Goal: Information Seeking & Learning: Learn about a topic

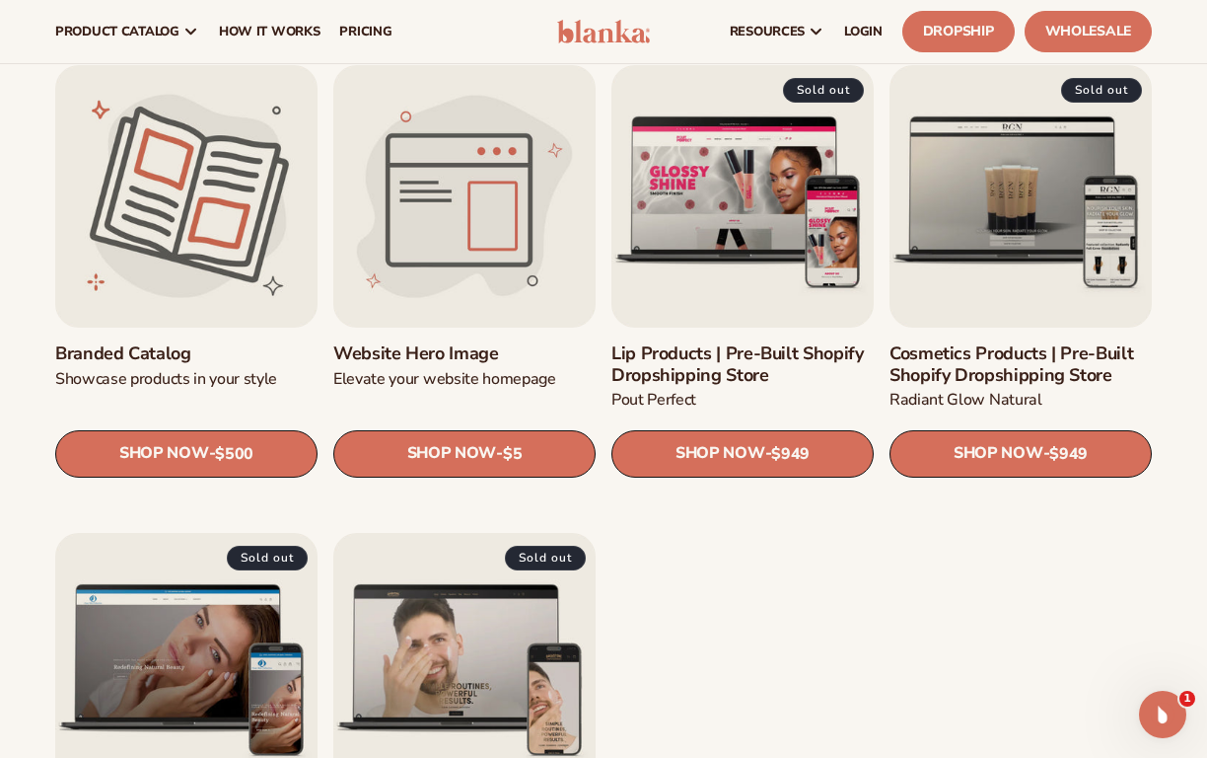
scroll to position [1952, 0]
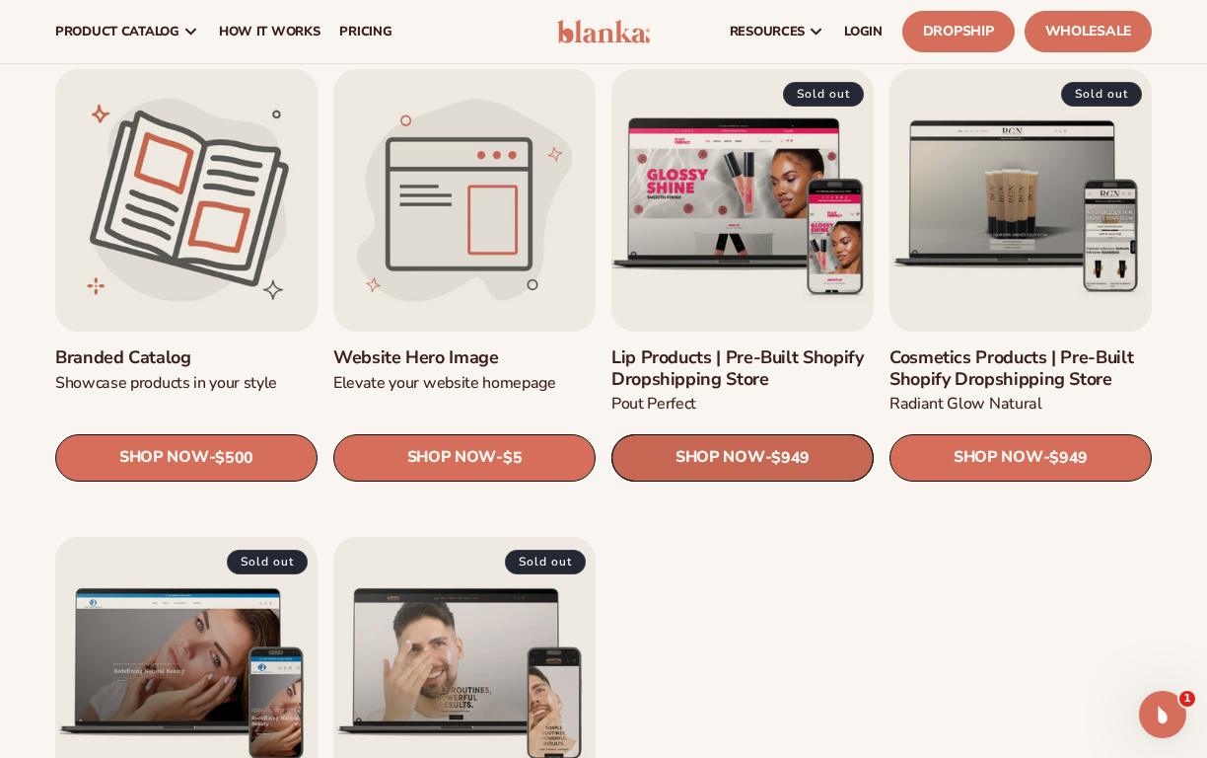
click at [713, 463] on link "SHOP NOW - Regular price $949 Sale price $949 Regular price Unit price / per" at bounding box center [743, 457] width 262 height 47
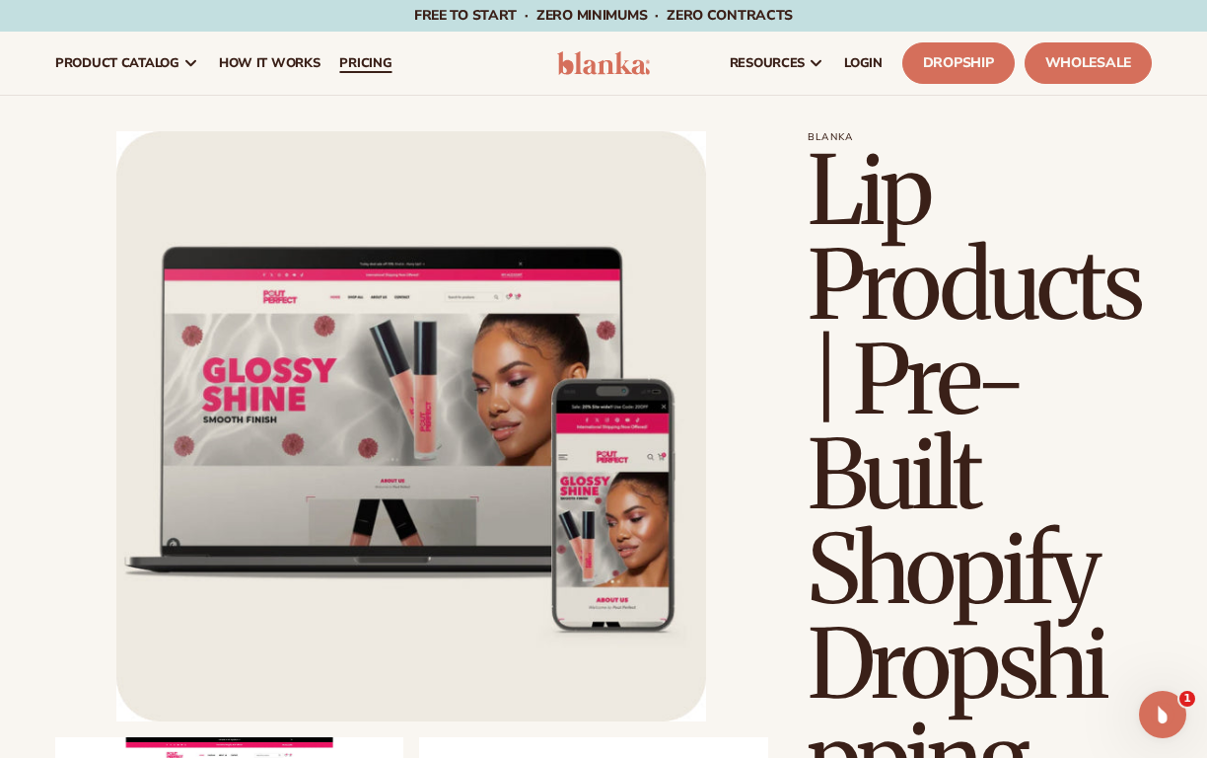
click at [374, 64] on span "pricing" at bounding box center [365, 63] width 52 height 16
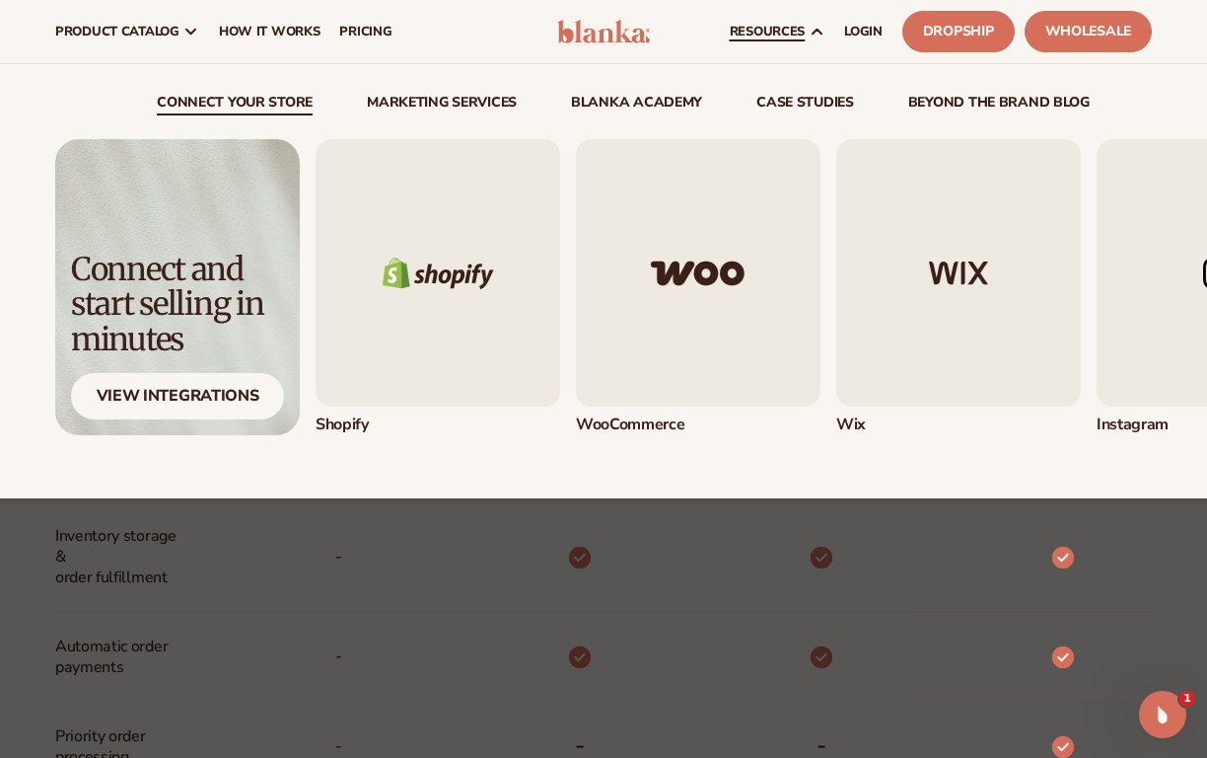
scroll to position [708, 0]
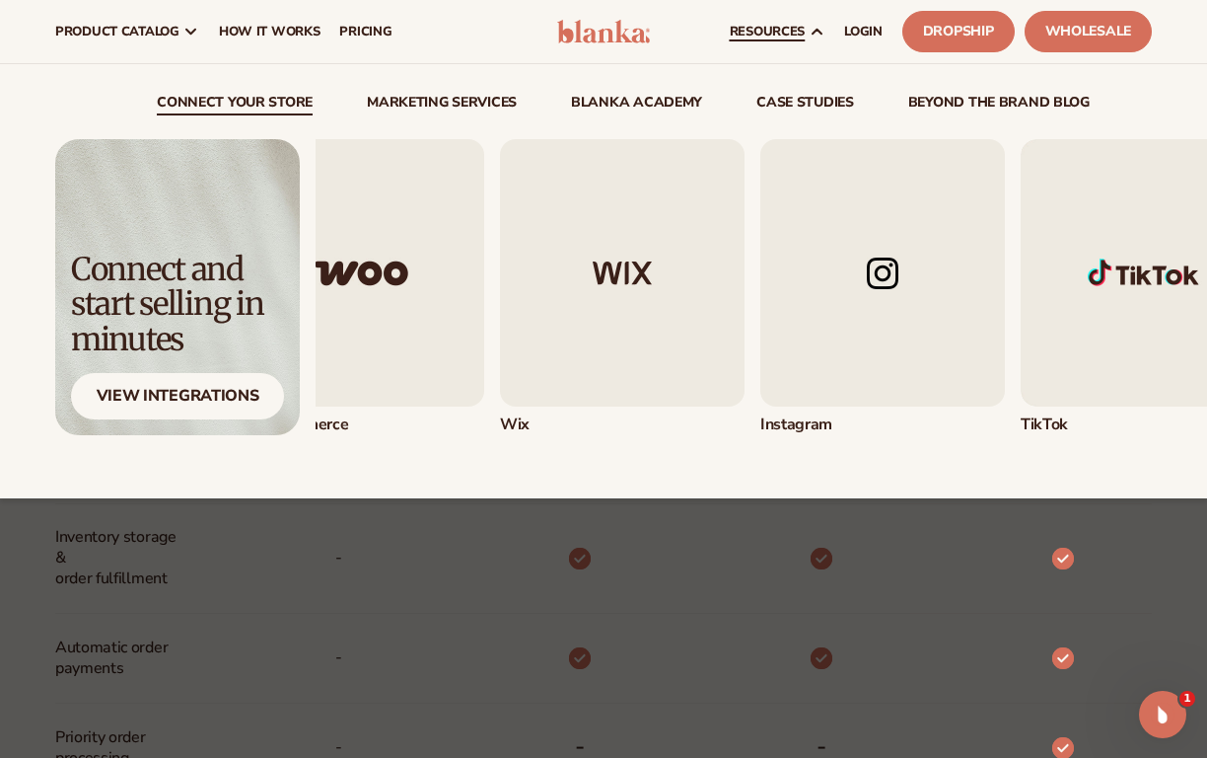
click at [891, 298] on img "4 / 5" at bounding box center [883, 272] width 245 height 267
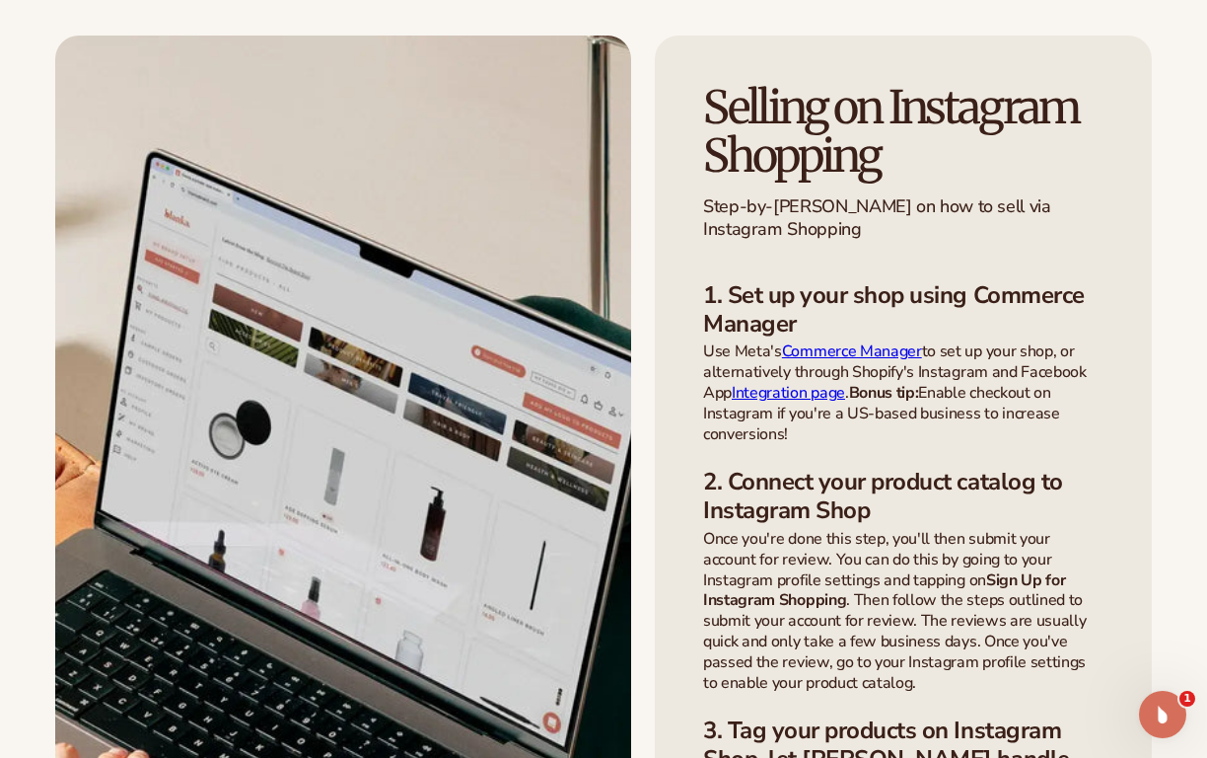
scroll to position [1235, 0]
click at [869, 354] on link "Commerce Manager" at bounding box center [852, 350] width 140 height 22
click at [836, 348] on link "Commerce Manager" at bounding box center [852, 350] width 140 height 22
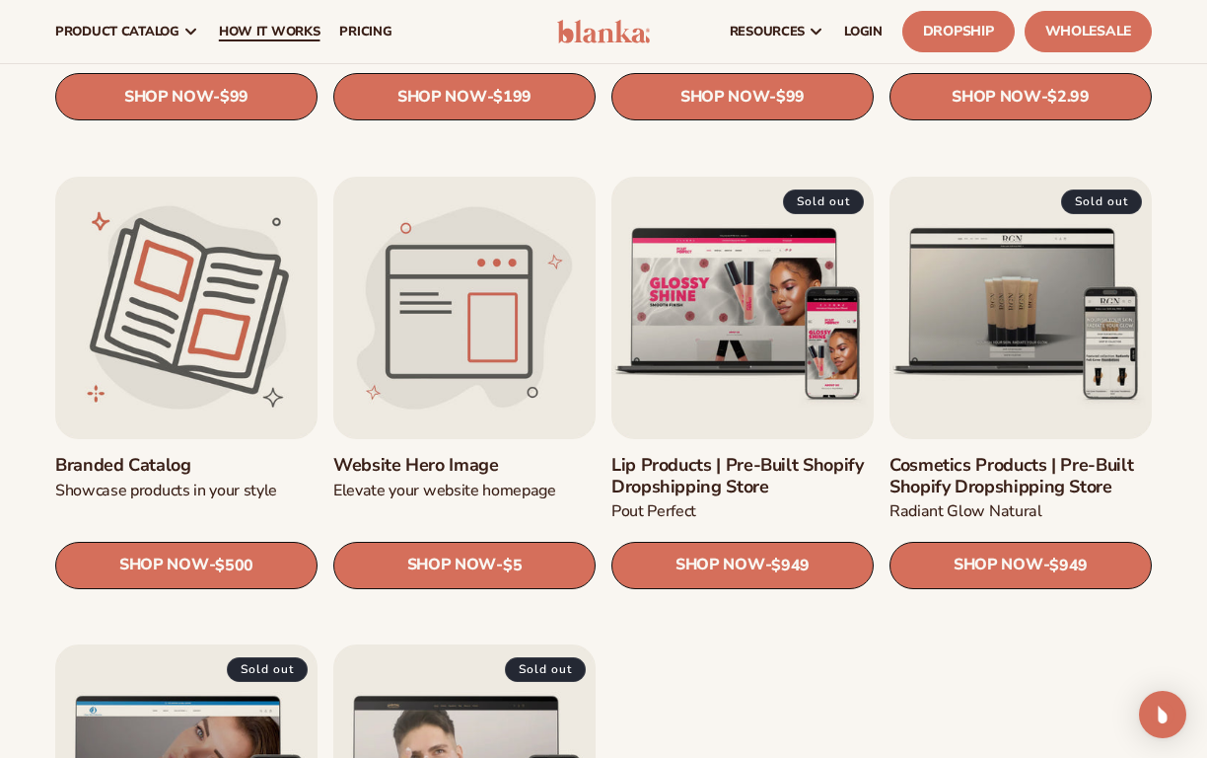
scroll to position [1783, 0]
